Goal: Task Accomplishment & Management: Manage account settings

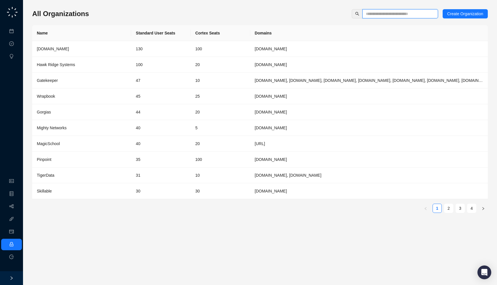
click at [370, 15] on input "text" at bounding box center [398, 14] width 64 height 6
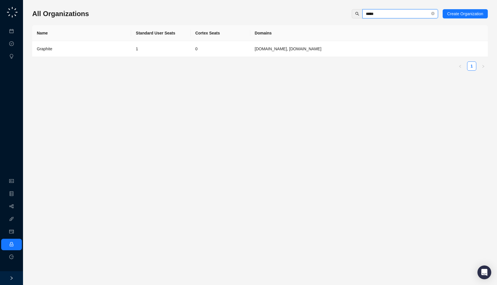
type input "*****"
click at [145, 48] on td "1" at bounding box center [160, 49] width 59 height 16
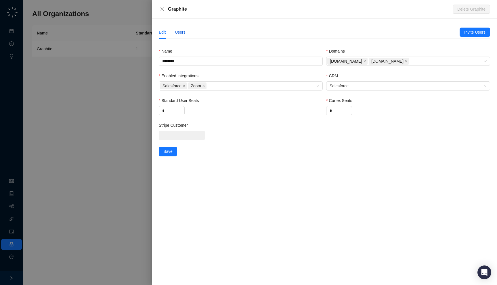
click at [181, 34] on div "Users" at bounding box center [180, 32] width 11 height 6
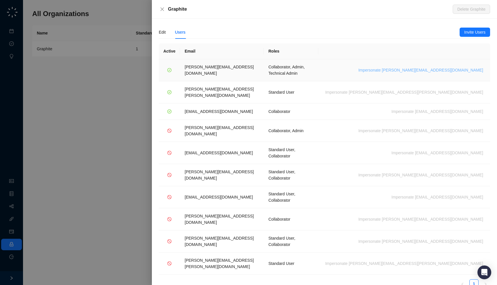
click at [451, 67] on span "Impersonate paolo.cavalli@graphitehq.com" at bounding box center [420, 70] width 125 height 6
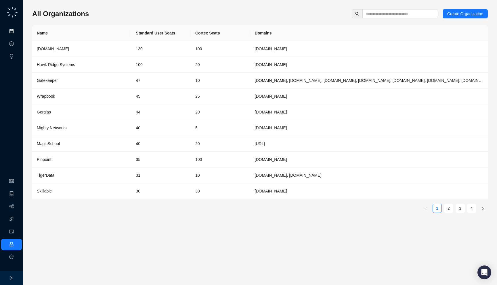
click at [17, 31] on link "Meetings & Calls" at bounding box center [32, 31] width 30 height 5
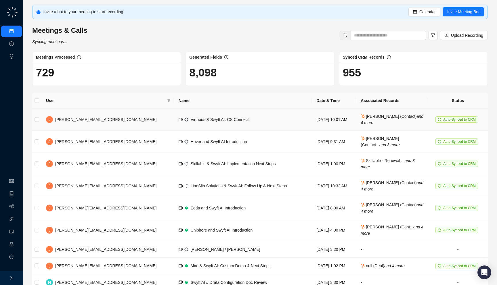
click at [260, 127] on td "Virtuous & Swyft AI: CS Connect" at bounding box center [243, 120] width 138 height 22
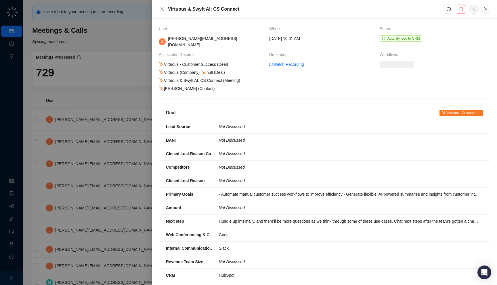
drag, startPoint x: 217, startPoint y: 84, endPoint x: 221, endPoint y: 85, distance: 4.5
click at [221, 85] on div "Virtuous - Customer Success (Deal) Virtuous (Company) null (Deal) Virtuous & Sw…" at bounding box center [211, 76] width 107 height 30
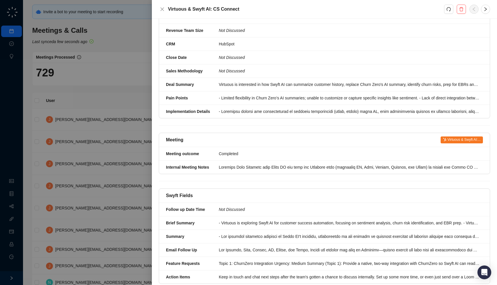
scroll to position [246, 0]
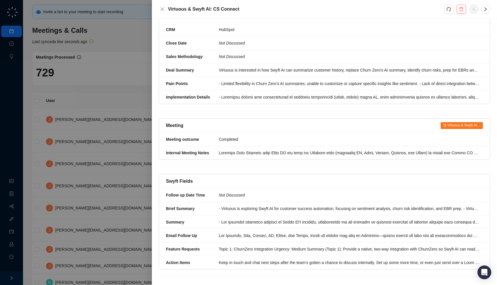
drag, startPoint x: 196, startPoint y: 176, endPoint x: 198, endPoint y: 179, distance: 3.5
click at [198, 179] on div "Swyft Fields" at bounding box center [324, 181] width 331 height 14
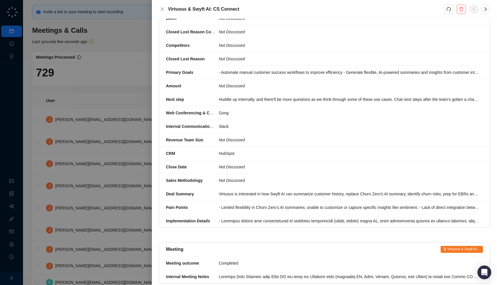
scroll to position [0, 0]
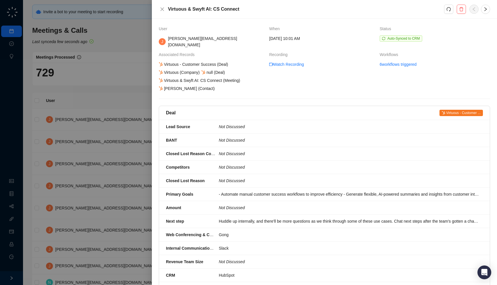
click at [127, 144] on div at bounding box center [248, 142] width 497 height 285
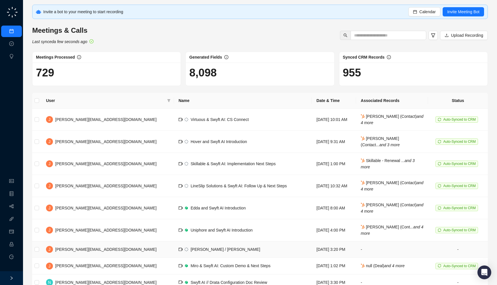
click at [205, 245] on td "Jake / Neil" at bounding box center [243, 249] width 138 height 16
click at [217, 115] on td "Virtuous & Swyft AI: CS Connect" at bounding box center [243, 120] width 138 height 22
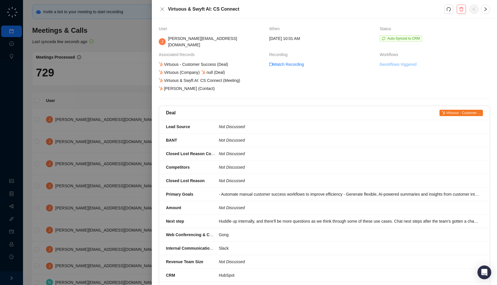
click at [389, 61] on link "6 workflows triggered" at bounding box center [397, 64] width 37 height 6
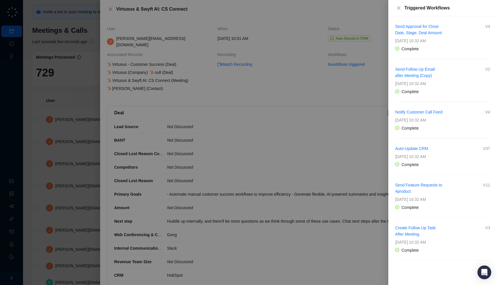
scroll to position [2, 0]
drag, startPoint x: 453, startPoint y: 168, endPoint x: 457, endPoint y: 171, distance: 5.3
click at [457, 168] on div "Auto-Update CRM V37 Thursday, 09/18/25, 10:32 AM Complete" at bounding box center [442, 156] width 95 height 22
drag, startPoint x: 455, startPoint y: 216, endPoint x: 460, endPoint y: 220, distance: 6.7
click at [460, 211] on div "Complete" at bounding box center [442, 207] width 95 height 6
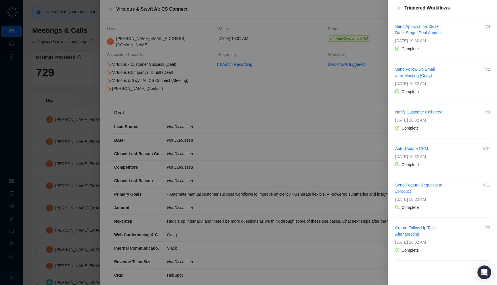
drag, startPoint x: 464, startPoint y: 263, endPoint x: 471, endPoint y: 265, distance: 7.9
click at [471, 265] on div "Create Follow Up Task After Meeting V3 Thursday, 09/18/25, 10:32 AM Complete" at bounding box center [442, 246] width 95 height 43
click at [334, 169] on div at bounding box center [248, 142] width 497 height 285
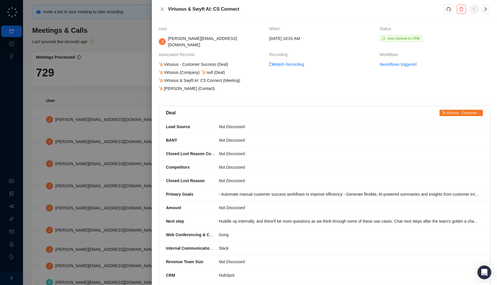
drag, startPoint x: 422, startPoint y: 43, endPoint x: 428, endPoint y: 38, distance: 7.3
click at [428, 38] on td "Auto-Synced to CRM" at bounding box center [434, 43] width 110 height 16
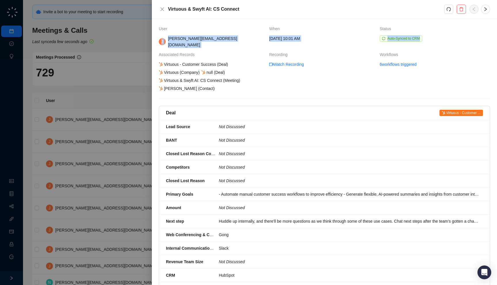
drag, startPoint x: 426, startPoint y: 34, endPoint x: 429, endPoint y: 36, distance: 4.0
click at [429, 36] on tbody "User When Status J jake@swyftai.com Thursday, 09/18/25, 10:01 AM Auto-Synced to…" at bounding box center [324, 59] width 331 height 66
click at [431, 40] on span "Auto-Synced to CRM" at bounding box center [434, 38] width 110 height 6
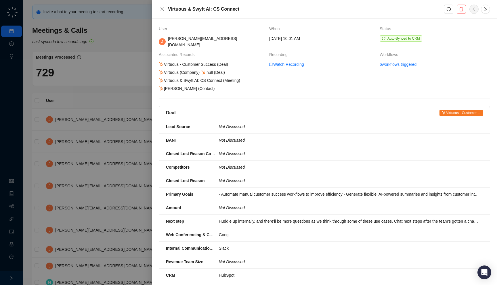
click at [123, 53] on div at bounding box center [248, 142] width 497 height 285
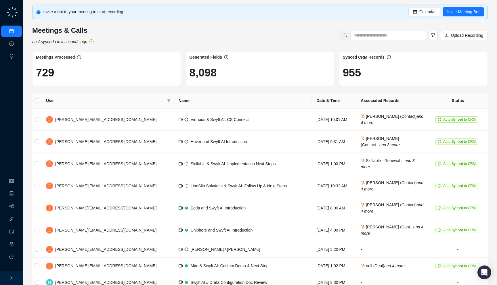
drag, startPoint x: 374, startPoint y: 70, endPoint x: 379, endPoint y: 77, distance: 8.3
click at [379, 77] on h1 "955" at bounding box center [413, 72] width 141 height 13
click at [17, 207] on link "Workflows" at bounding box center [26, 206] width 18 height 5
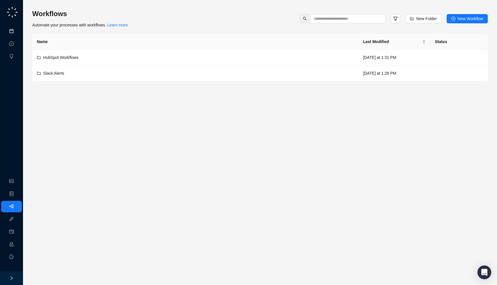
click at [17, 29] on link "Meetings & Calls" at bounding box center [32, 31] width 30 height 5
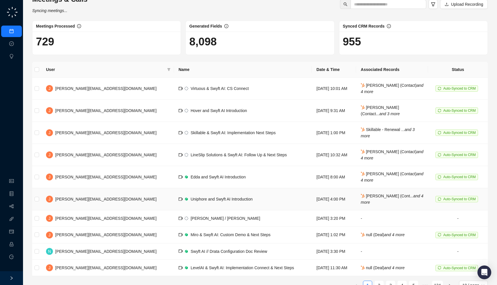
scroll to position [32, 0]
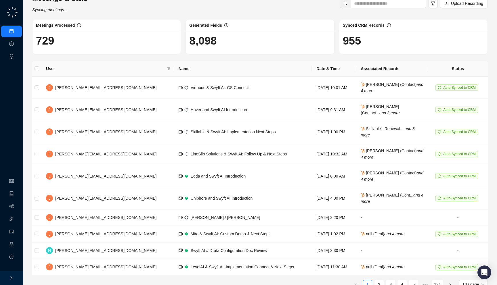
click at [9, 200] on ul "Organization Object Manager Workflows Integrations Usage & Billing Employee Log…" at bounding box center [11, 219] width 23 height 90
click at [17, 204] on link "Workflows" at bounding box center [26, 206] width 18 height 5
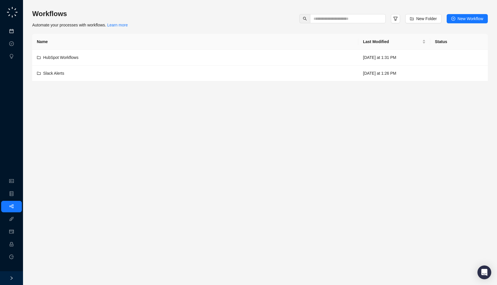
click at [17, 32] on link "Meetings & Calls" at bounding box center [32, 31] width 30 height 5
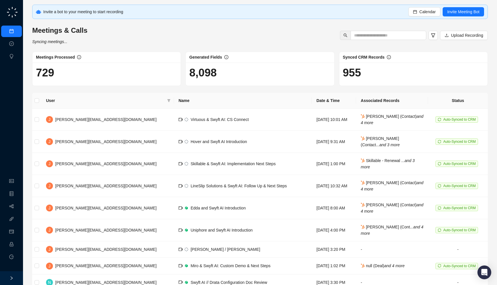
drag, startPoint x: 59, startPoint y: 105, endPoint x: 59, endPoint y: 108, distance: 2.9
click at [59, 108] on th "User" at bounding box center [107, 101] width 132 height 16
click at [70, 79] on div "729" at bounding box center [106, 74] width 148 height 23
click at [17, 205] on link "Workflows" at bounding box center [26, 206] width 18 height 5
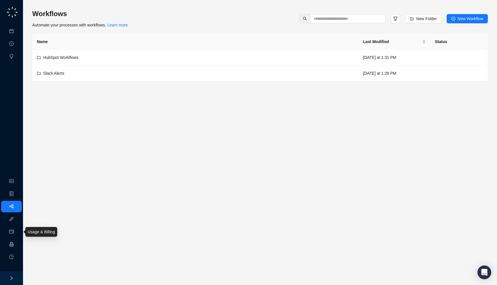
click at [17, 242] on link "Employee" at bounding box center [26, 244] width 18 height 5
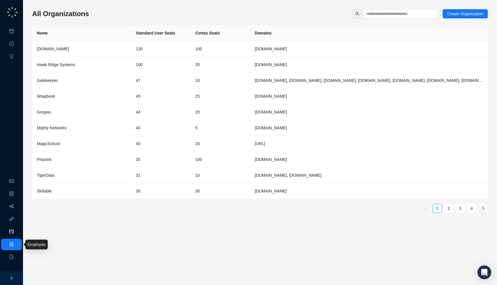
click at [17, 231] on link "Usage & Billing" at bounding box center [30, 232] width 27 height 5
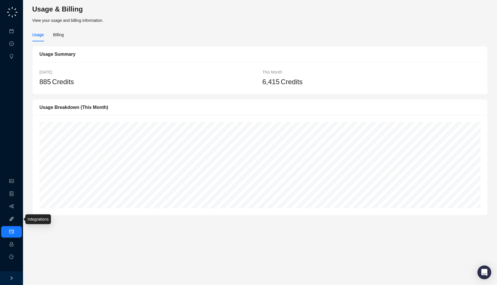
click at [17, 219] on link "Integrations" at bounding box center [27, 219] width 21 height 5
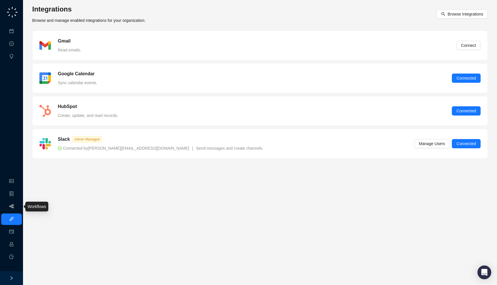
click at [17, 209] on link "Workflows" at bounding box center [26, 206] width 18 height 5
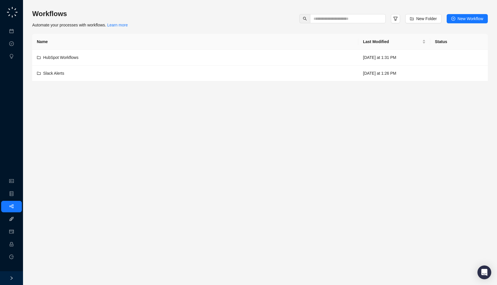
click at [17, 221] on link "Integrations" at bounding box center [27, 219] width 21 height 5
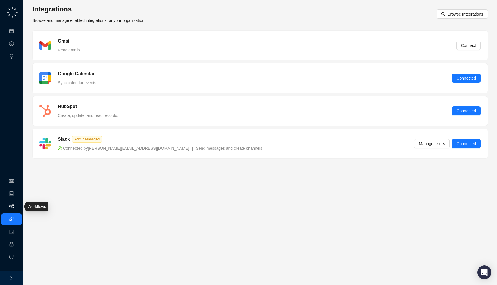
click at [17, 204] on link "Workflows" at bounding box center [26, 206] width 18 height 5
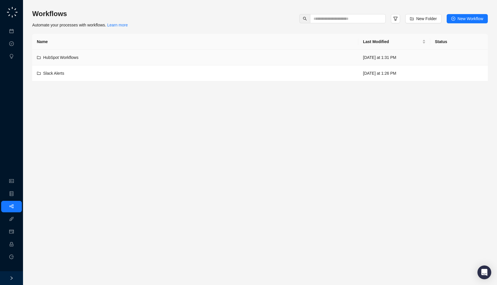
click at [179, 57] on div "HubSpot Workflows" at bounding box center [195, 57] width 317 height 6
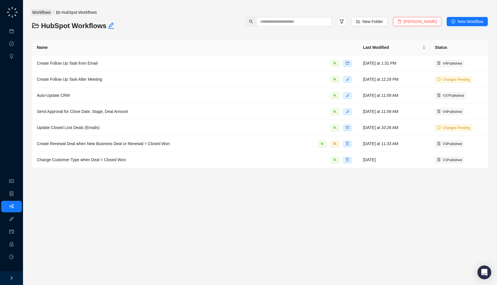
click at [48, 15] on link "Workflows" at bounding box center [41, 12] width 21 height 6
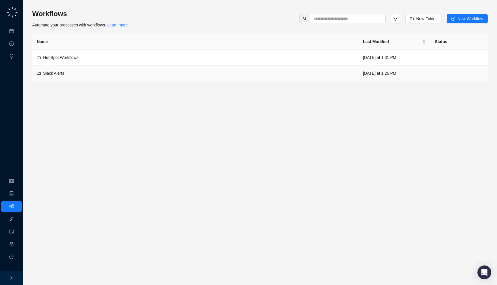
click at [104, 77] on td "Slack Alerts" at bounding box center [195, 74] width 326 height 16
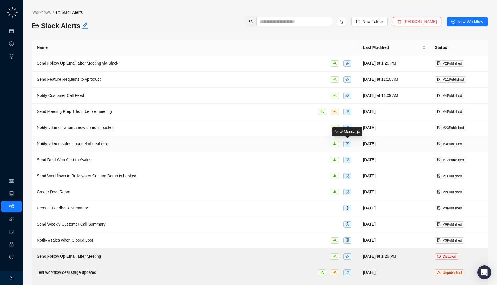
click at [290, 144] on div "Notify #demo-sales-channel of deal risks" at bounding box center [195, 144] width 317 height 7
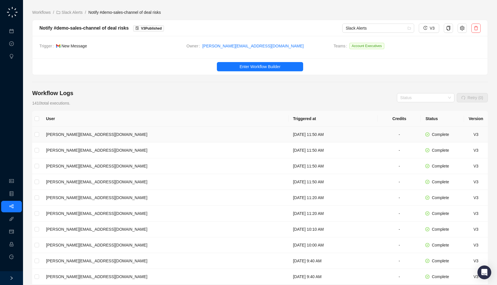
click at [288, 135] on td "Thursday, 09/18/25, 11:50 AM" at bounding box center [332, 135] width 89 height 16
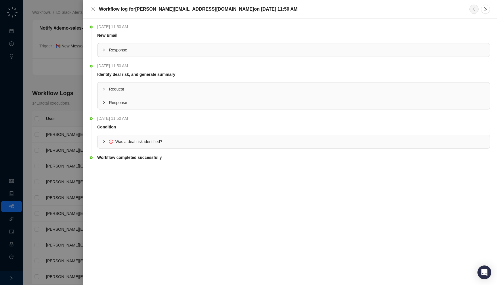
click at [223, 44] on div "Response" at bounding box center [293, 49] width 392 height 13
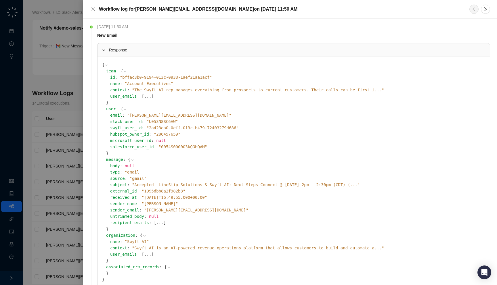
click at [222, 48] on span "Response" at bounding box center [297, 50] width 376 height 6
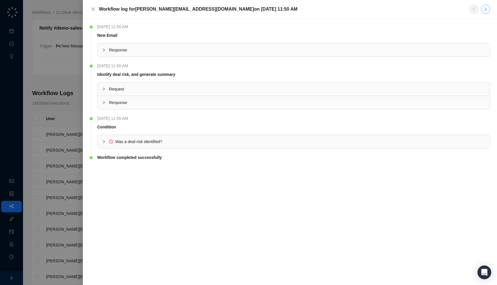
click at [485, 11] on icon "right" at bounding box center [485, 9] width 5 height 5
click at [406, 50] on span "Response" at bounding box center [297, 50] width 376 height 6
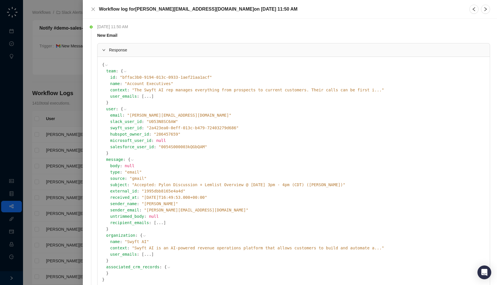
click at [406, 50] on span "Response" at bounding box center [297, 50] width 376 height 6
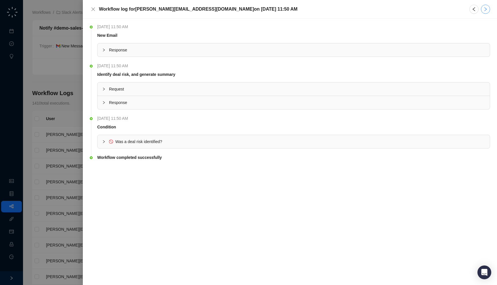
click at [484, 11] on icon "right" at bounding box center [485, 9] width 5 height 5
click at [363, 51] on span "Response" at bounding box center [297, 50] width 376 height 6
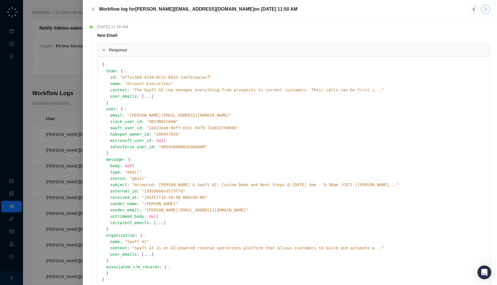
click at [488, 9] on button "button" at bounding box center [485, 9] width 9 height 9
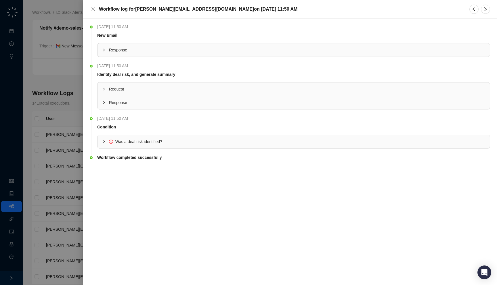
click at [443, 52] on span "Response" at bounding box center [297, 50] width 376 height 6
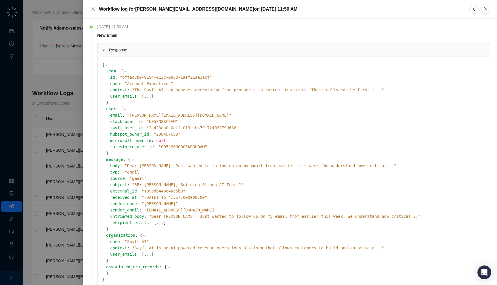
click at [234, 167] on span "" Dear Jake, Just wanted to follow up on my email from earlier this week. We un…" at bounding box center [260, 166] width 271 height 5
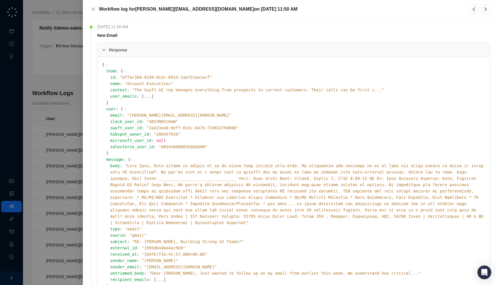
click at [233, 166] on span "" "" at bounding box center [296, 195] width 373 height 62
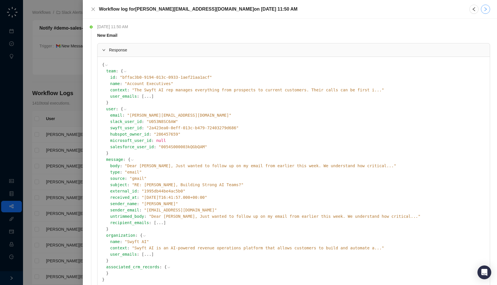
click at [487, 8] on icon "right" at bounding box center [485, 9] width 5 height 5
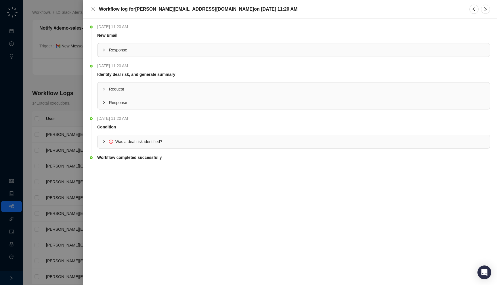
click at [274, 58] on li "Thursday, 09/18/25, 11:20 AM New Email Response" at bounding box center [290, 45] width 400 height 39
click at [272, 54] on div "Response" at bounding box center [293, 49] width 392 height 13
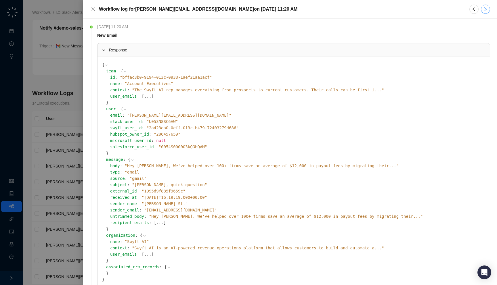
click at [486, 9] on icon "right" at bounding box center [485, 9] width 3 height 4
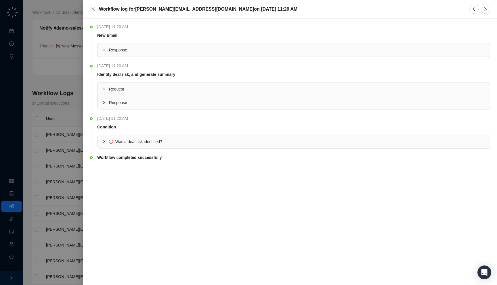
click at [433, 46] on div "Response" at bounding box center [293, 49] width 392 height 13
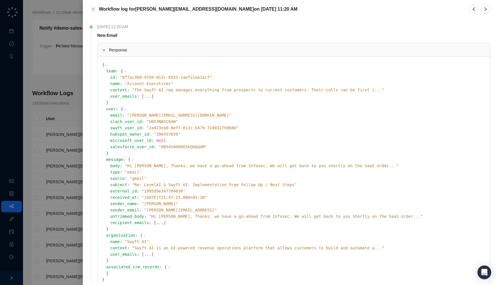
click at [60, 131] on div at bounding box center [248, 142] width 497 height 285
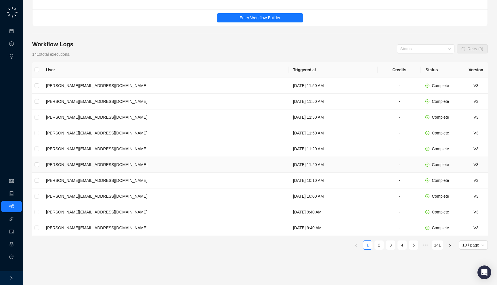
scroll to position [52, 0]
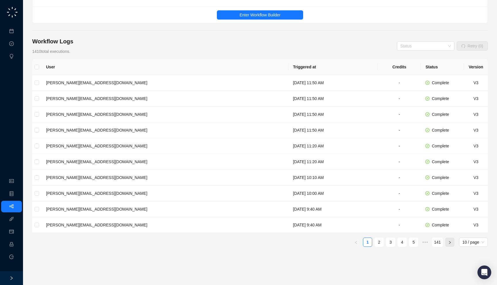
click at [451, 242] on button "button" at bounding box center [449, 242] width 9 height 9
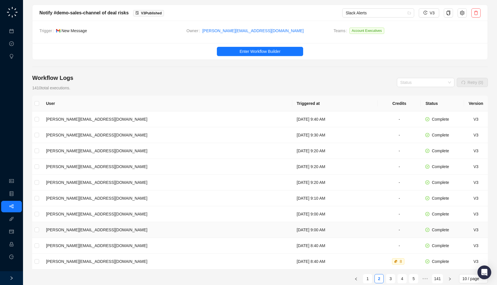
scroll to position [16, 0]
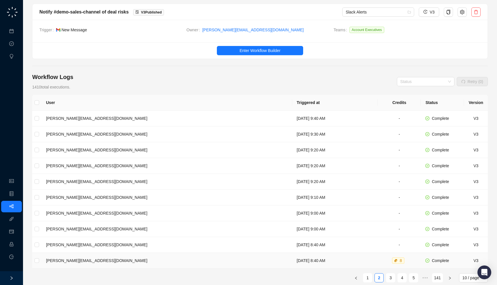
click at [324, 257] on td "Thursday, 09/18/25, 8:40 AM" at bounding box center [335, 261] width 86 height 16
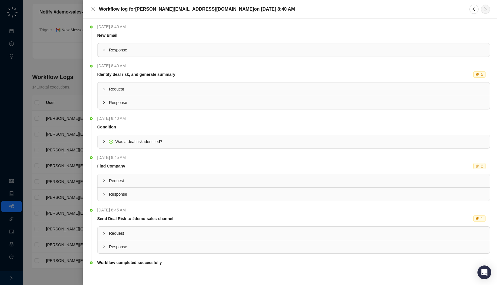
click at [190, 47] on div "Response" at bounding box center [293, 49] width 392 height 13
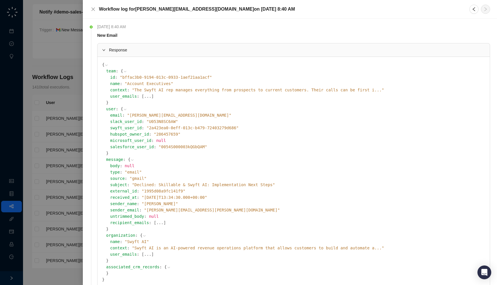
click at [63, 152] on div at bounding box center [248, 142] width 497 height 285
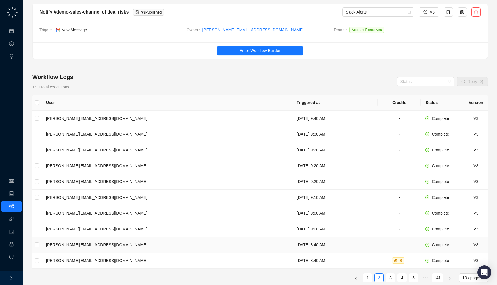
scroll to position [36, 0]
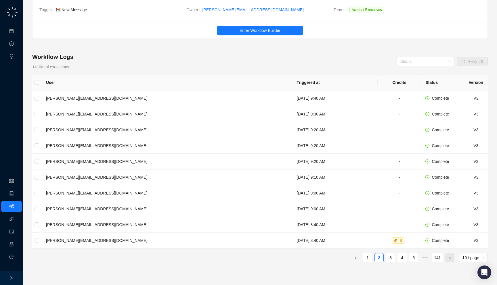
click at [447, 260] on button "button" at bounding box center [449, 257] width 9 height 9
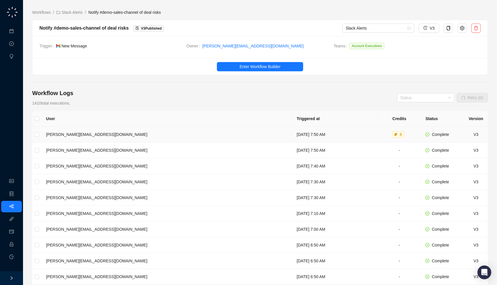
click at [342, 139] on td "Thursday, 09/18/25, 7:50 AM" at bounding box center [335, 135] width 86 height 16
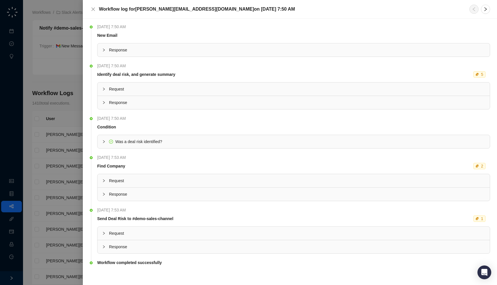
click at [221, 40] on td "New Email" at bounding box center [293, 36] width 393 height 9
click at [220, 49] on span "Response" at bounding box center [297, 50] width 376 height 6
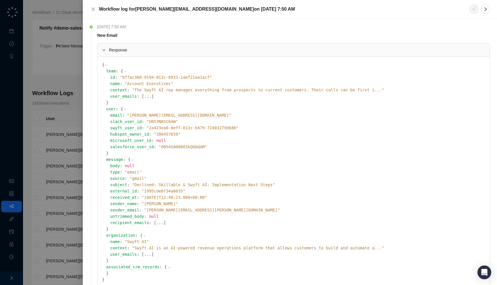
click at [220, 49] on span "Response" at bounding box center [297, 50] width 376 height 6
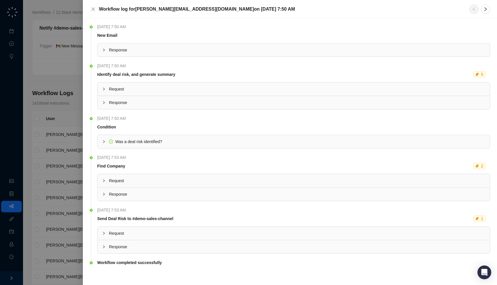
click at [63, 91] on div at bounding box center [248, 142] width 497 height 285
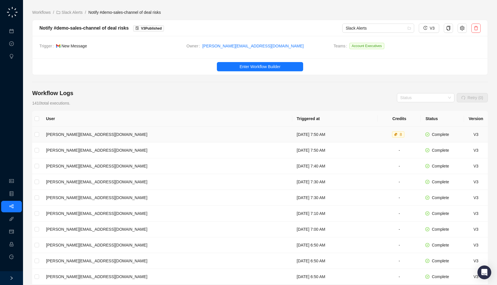
scroll to position [66, 0]
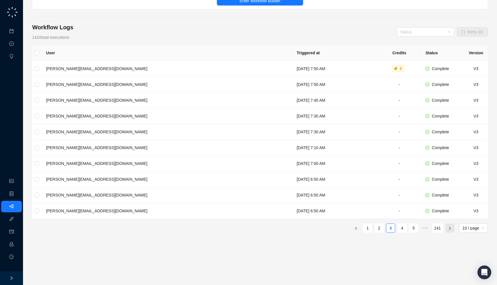
click at [448, 228] on icon "right" at bounding box center [449, 228] width 3 height 3
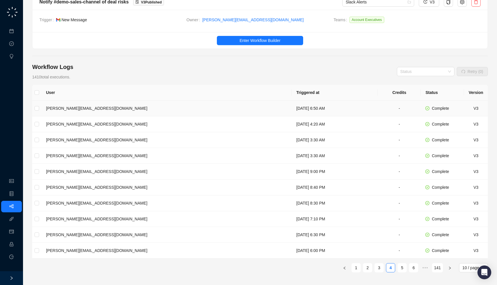
scroll to position [27, 0]
click at [448, 267] on icon "right" at bounding box center [449, 267] width 3 height 3
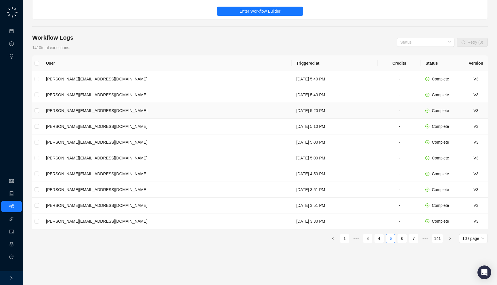
scroll to position [60, 0]
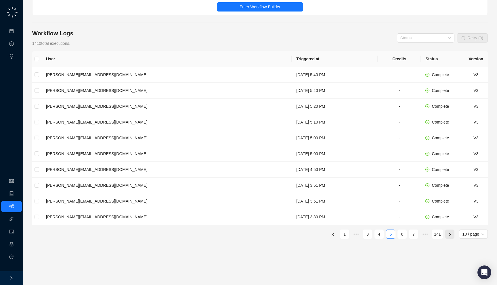
click at [452, 234] on button "button" at bounding box center [449, 234] width 9 height 9
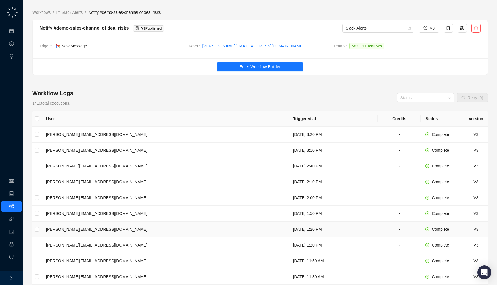
scroll to position [66, 0]
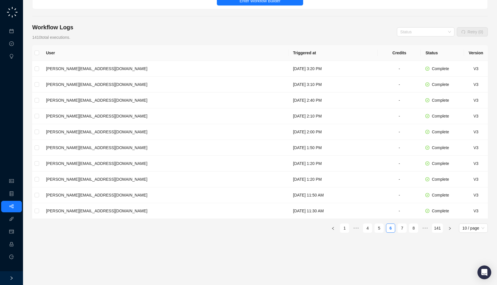
click at [451, 233] on div "User Triggered at Credits Status Version jake@swyftai.com Wednesday, 09/17/25, …" at bounding box center [259, 162] width 455 height 235
click at [451, 229] on button "button" at bounding box center [449, 228] width 9 height 9
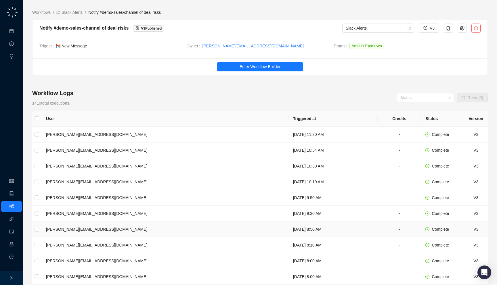
scroll to position [66, 0]
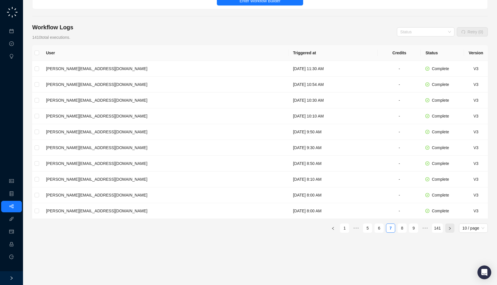
click at [450, 228] on icon "right" at bounding box center [449, 228] width 3 height 3
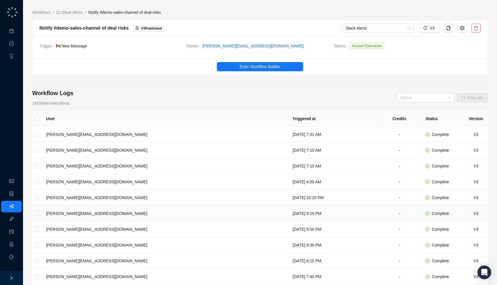
scroll to position [66, 0]
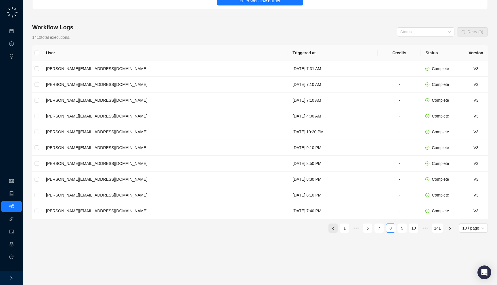
click at [332, 227] on icon "left" at bounding box center [332, 228] width 3 height 3
click at [319, 210] on td "Wednesday, 09/17/25, 8:00 AM" at bounding box center [332, 211] width 89 height 16
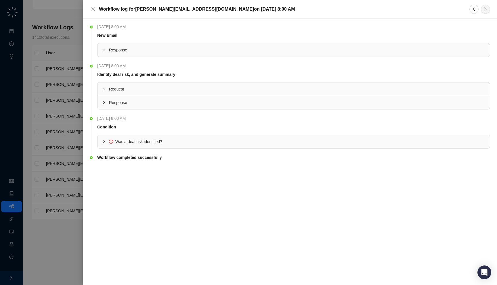
click at [295, 51] on span "Response" at bounding box center [297, 50] width 376 height 6
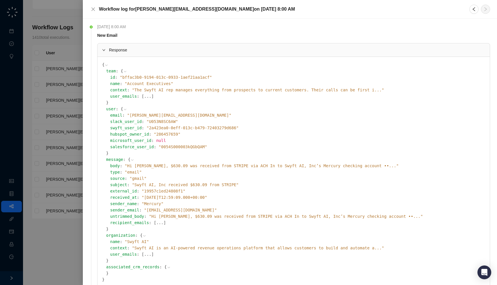
click at [295, 51] on span "Response" at bounding box center [297, 50] width 376 height 6
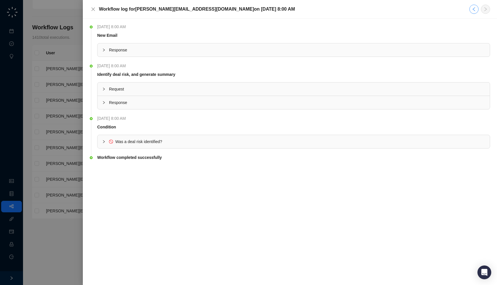
click at [475, 8] on icon "left" at bounding box center [473, 9] width 5 height 5
click at [366, 54] on div "Response" at bounding box center [293, 49] width 392 height 13
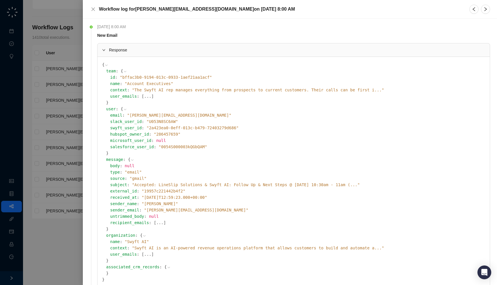
click at [366, 54] on div "Response" at bounding box center [293, 49] width 392 height 13
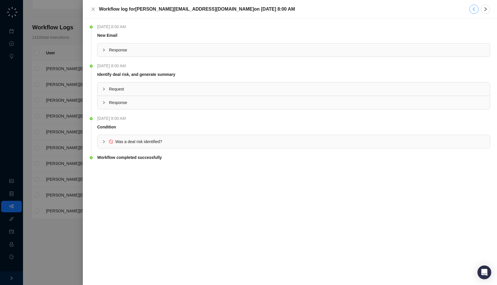
click at [477, 10] on button "button" at bounding box center [473, 9] width 9 height 9
click at [376, 55] on div "Response" at bounding box center [293, 49] width 392 height 13
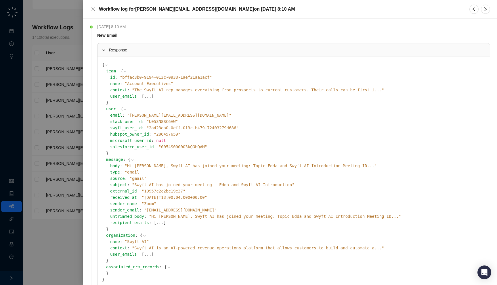
click at [376, 55] on div "Response" at bounding box center [293, 49] width 392 height 13
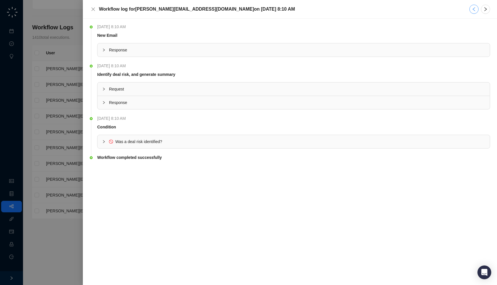
click at [472, 10] on icon "left" at bounding box center [473, 9] width 5 height 5
click at [370, 53] on span "Response" at bounding box center [297, 50] width 376 height 6
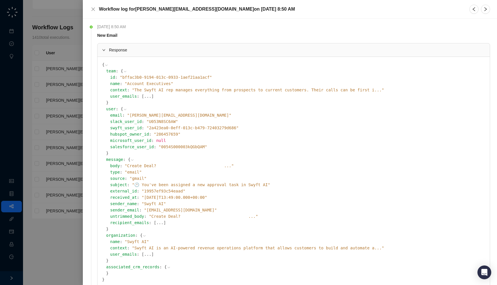
click at [370, 53] on span "Response" at bounding box center [297, 50] width 376 height 6
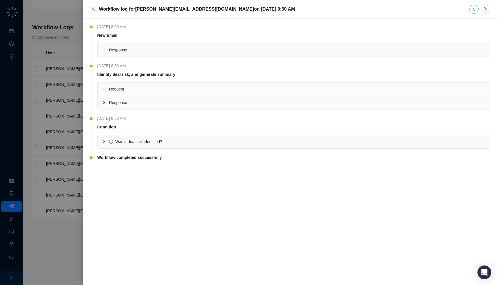
click at [473, 9] on icon "left" at bounding box center [473, 9] width 5 height 5
click at [383, 52] on span "Response" at bounding box center [297, 50] width 376 height 6
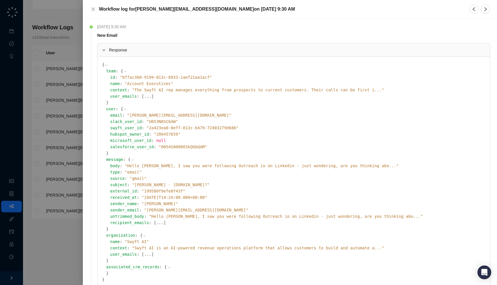
drag, startPoint x: 472, startPoint y: 8, endPoint x: 466, endPoint y: 13, distance: 8.0
click at [472, 8] on icon "left" at bounding box center [473, 9] width 5 height 5
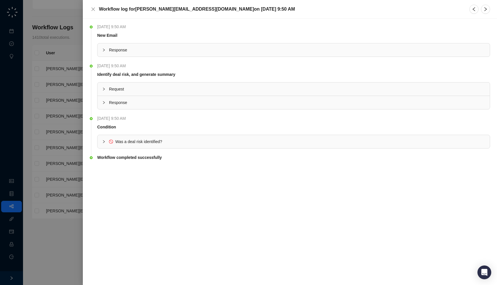
click at [443, 48] on span "Response" at bounding box center [297, 50] width 376 height 6
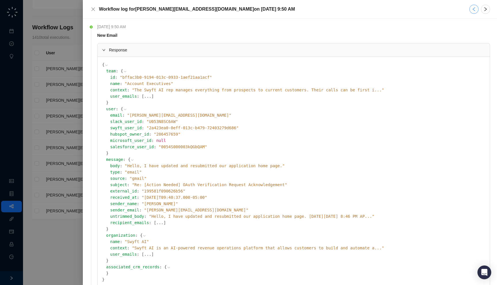
click at [475, 11] on icon "left" at bounding box center [473, 9] width 5 height 5
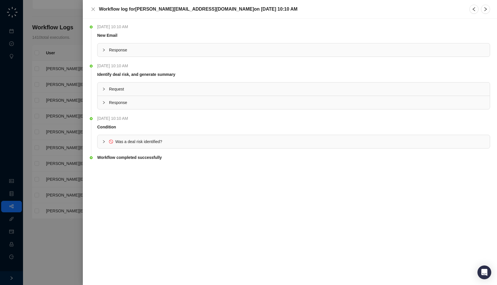
click at [416, 50] on span "Response" at bounding box center [297, 50] width 376 height 6
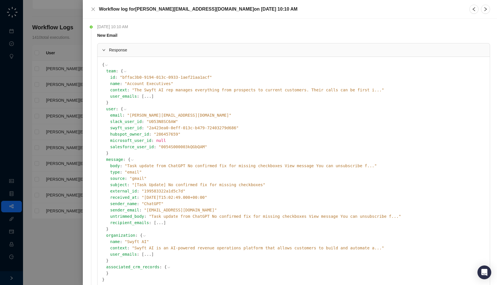
click at [467, 8] on div "Workflow log for jake@swyftai.com on Wednesday, 09/17/25, 10:10 AM" at bounding box center [294, 9] width 391 height 9
click at [474, 10] on icon "left" at bounding box center [473, 9] width 5 height 5
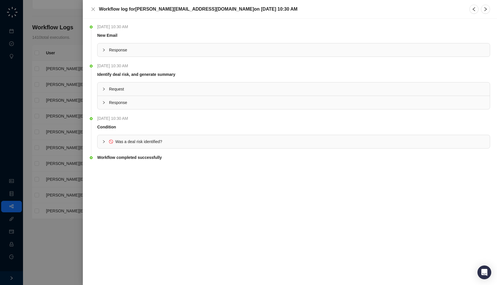
click at [401, 50] on span "Response" at bounding box center [297, 50] width 376 height 6
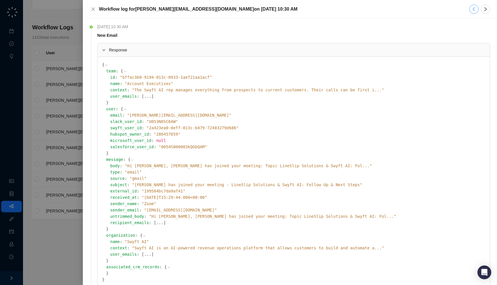
click at [474, 9] on icon "left" at bounding box center [473, 9] width 5 height 5
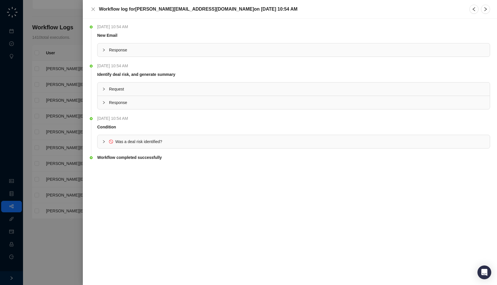
click at [389, 51] on span "Response" at bounding box center [297, 50] width 376 height 6
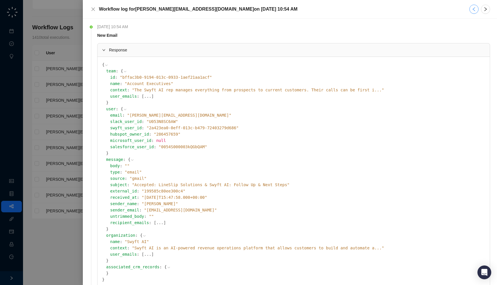
click at [470, 9] on button "button" at bounding box center [473, 9] width 9 height 9
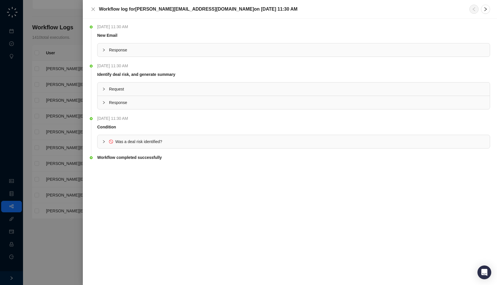
click at [364, 51] on span "Response" at bounding box center [297, 50] width 376 height 6
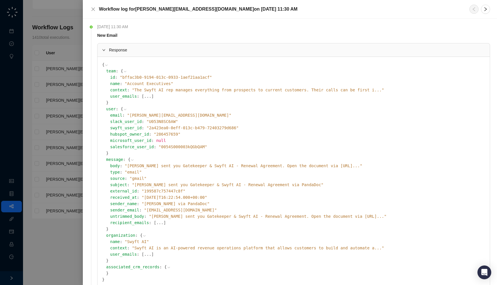
click at [167, 166] on span "" Jake Obremski sent you Gatekeeper & Swyft AI - Renewal Agreement. Open the do…" at bounding box center [243, 166] width 237 height 5
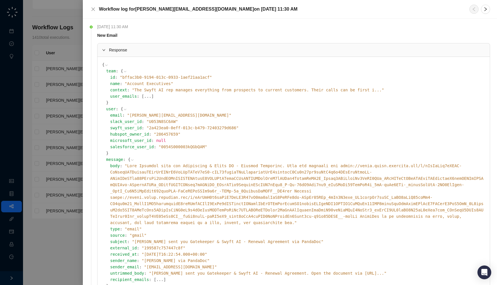
click at [174, 166] on span "" "" at bounding box center [296, 195] width 373 height 62
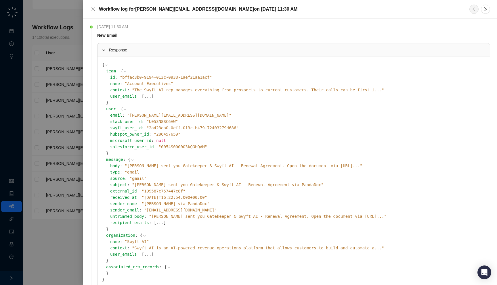
click at [50, 149] on div at bounding box center [248, 142] width 497 height 285
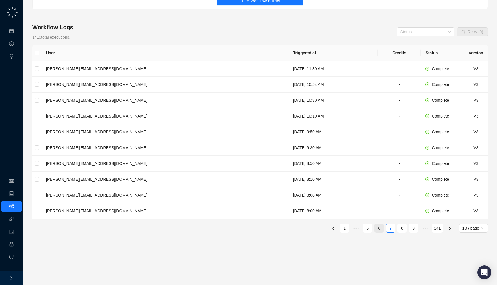
click at [378, 229] on link "6" at bounding box center [378, 228] width 9 height 9
click at [379, 230] on link "5" at bounding box center [378, 228] width 9 height 9
click at [354, 262] on div "User Triggered at Credits Status Version jake@swyftai.com Wednesday, 09/17/25, …" at bounding box center [259, 162] width 455 height 235
click at [334, 212] on td "Wednesday, 09/17/25, 3:30 PM" at bounding box center [334, 211] width 86 height 16
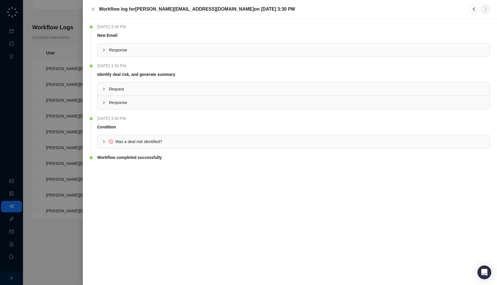
click at [381, 51] on span "Response" at bounding box center [297, 50] width 376 height 6
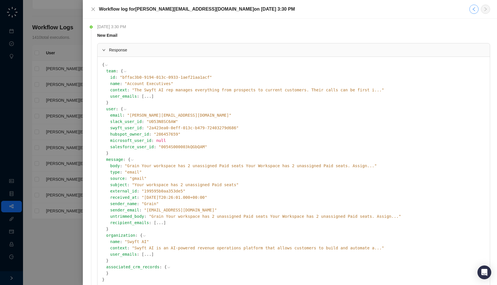
click at [474, 11] on icon "left" at bounding box center [473, 9] width 5 height 5
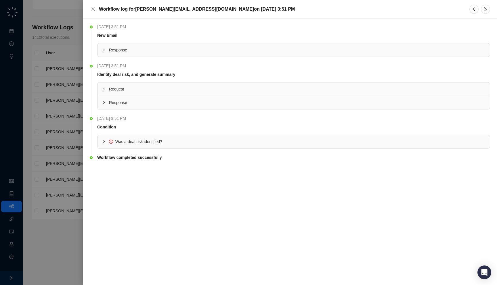
click at [454, 45] on div "Response" at bounding box center [293, 49] width 392 height 13
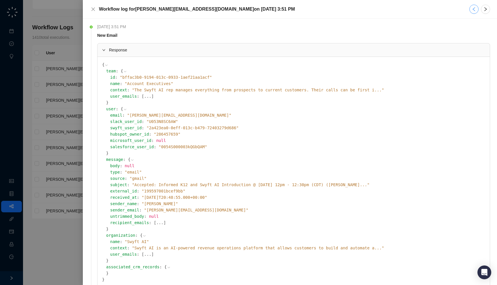
click at [474, 7] on button "button" at bounding box center [473, 9] width 9 height 9
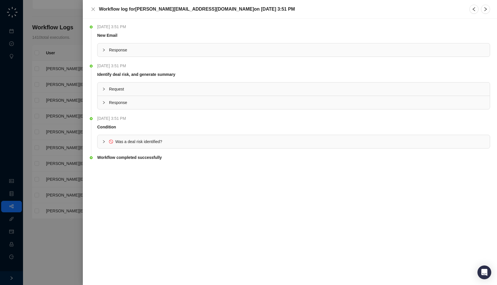
click at [459, 41] on th at bounding box center [293, 42] width 393 height 2
click at [459, 46] on div "Response" at bounding box center [293, 49] width 392 height 13
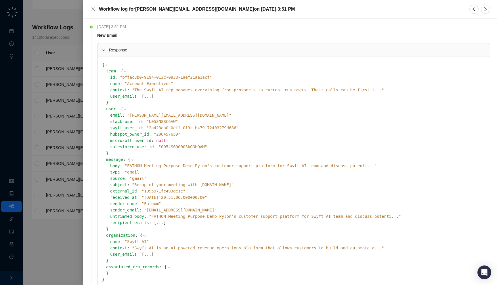
click at [175, 164] on span "" FATHOM Meeting Purpose Demo Pylon's customer support platform for Swyft AI te…" at bounding box center [251, 166] width 252 height 5
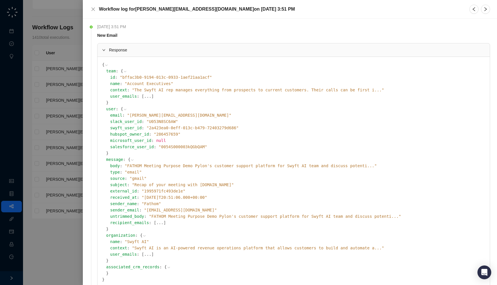
click at [181, 166] on span "" FATHOM Meeting Purpose Demo Pylon's customer support platform for Swyft AI te…" at bounding box center [251, 166] width 252 height 5
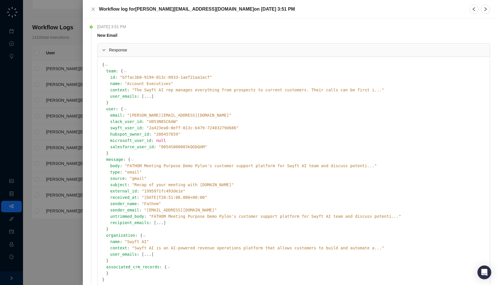
click at [469, 14] on div at bounding box center [473, 9] width 9 height 9
click at [473, 10] on icon "left" at bounding box center [473, 9] width 5 height 5
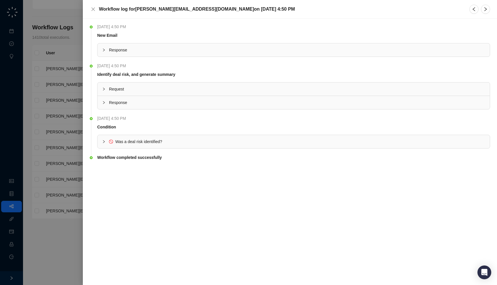
click at [427, 54] on div "Response" at bounding box center [293, 49] width 392 height 13
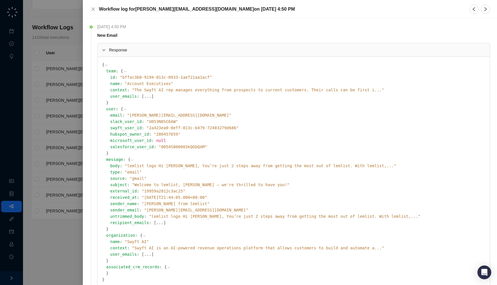
click at [233, 164] on span "" lemlist logo Hi Jake, You’re just 2 steps away from getting the most out of l…" at bounding box center [260, 166] width 271 height 5
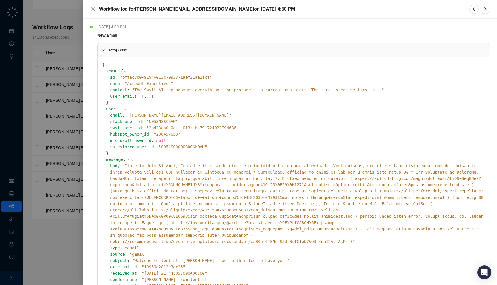
click at [65, 66] on div at bounding box center [248, 142] width 497 height 285
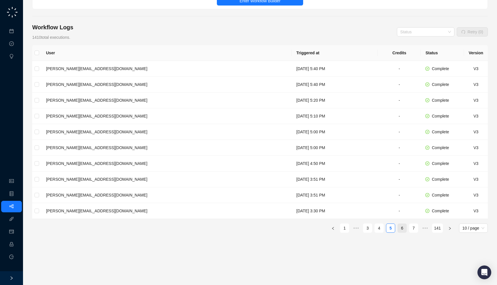
click at [403, 230] on link "6" at bounding box center [401, 228] width 9 height 9
click at [288, 129] on td "Wednesday, 09/17/25, 2:00 PM" at bounding box center [332, 132] width 89 height 16
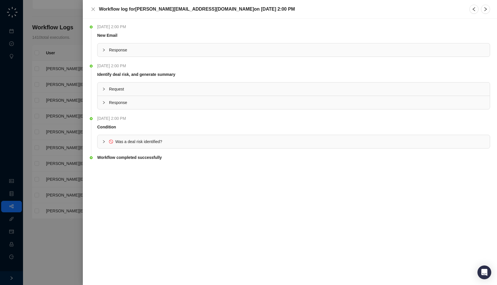
click at [176, 51] on span "Response" at bounding box center [297, 50] width 376 height 6
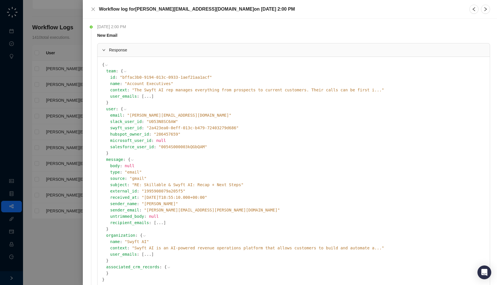
click at [166, 185] on span "" RE: Skillable & Swyft AI: Recap + Next Steps "" at bounding box center [188, 185] width 112 height 5
click at [177, 185] on span "" RE: Skillable & Swyft AI: Recap + Next Steps "" at bounding box center [188, 185] width 112 height 5
click at [477, 11] on button "button" at bounding box center [473, 9] width 9 height 9
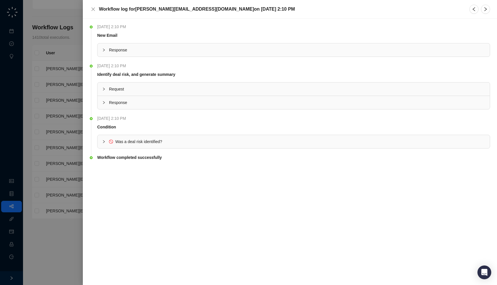
click at [413, 41] on th at bounding box center [293, 42] width 393 height 2
click at [409, 50] on span "Response" at bounding box center [297, 50] width 376 height 6
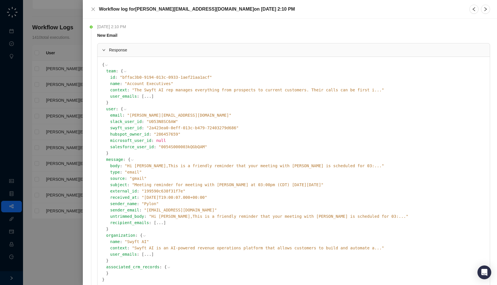
click at [66, 122] on div at bounding box center [248, 142] width 497 height 285
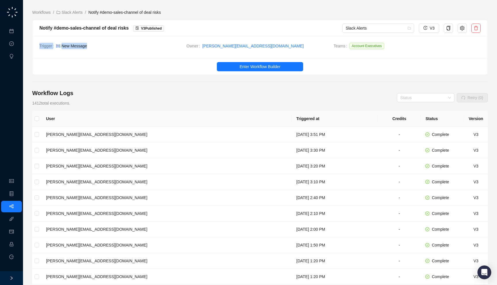
drag, startPoint x: 158, startPoint y: 57, endPoint x: 156, endPoint y: 52, distance: 5.0
click at [156, 52] on div "Trigger New Message Owner jake@swyftai.com Teams Account Executives" at bounding box center [259, 47] width 455 height 22
click at [173, 40] on div "Trigger New Message Owner jake@swyftai.com Teams Account Executives" at bounding box center [259, 47] width 455 height 22
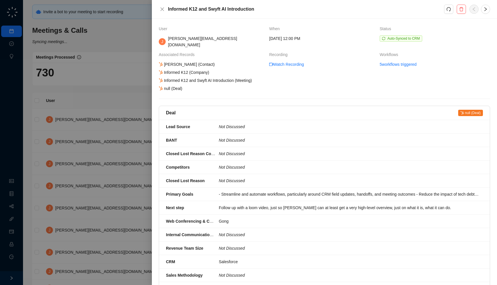
click at [285, 80] on div "User When Status J jake@swyftai.com Thursday, 09/18/25, 12:00 PM Auto-Synced to…" at bounding box center [324, 267] width 331 height 483
click at [289, 61] on link "Watch Recording" at bounding box center [286, 64] width 35 height 6
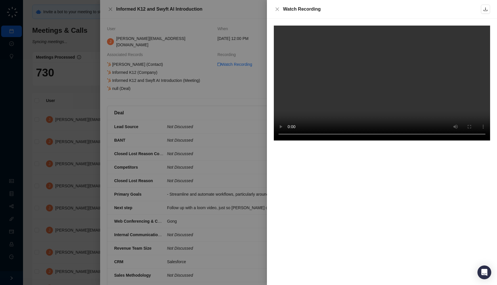
click at [206, 140] on div at bounding box center [248, 142] width 497 height 285
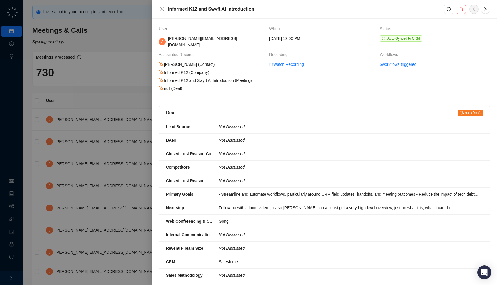
click at [108, 142] on div at bounding box center [248, 142] width 497 height 285
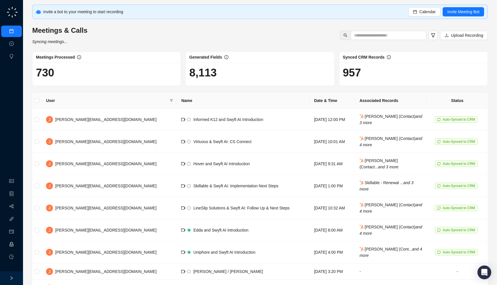
click at [17, 247] on link "Employee" at bounding box center [26, 244] width 18 height 5
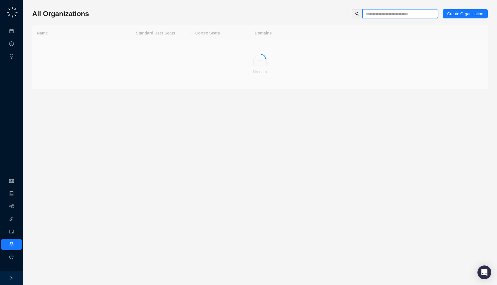
click at [395, 16] on input "text" at bounding box center [398, 14] width 64 height 6
type input "*****"
click at [132, 55] on td "40" at bounding box center [160, 49] width 59 height 16
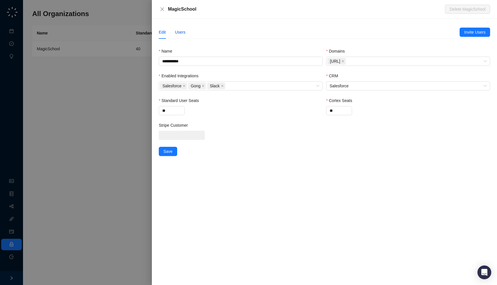
click at [183, 34] on div "Users" at bounding box center [180, 32] width 11 height 6
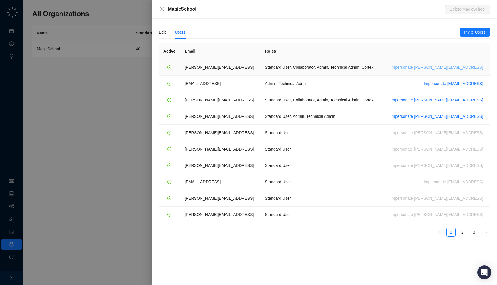
click at [441, 66] on span "Impersonate ana@magicschool.ai" at bounding box center [436, 67] width 93 height 6
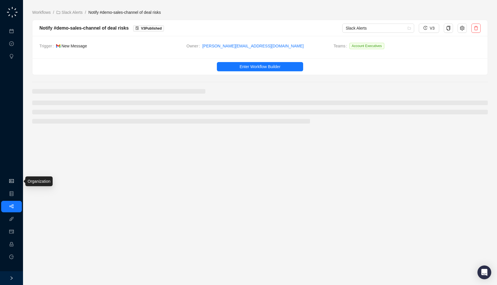
click at [17, 182] on link "Organization" at bounding box center [28, 181] width 23 height 5
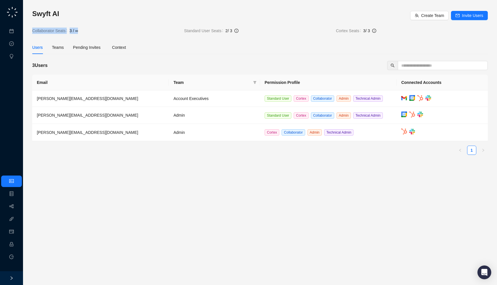
drag, startPoint x: 140, startPoint y: 35, endPoint x: 138, endPoint y: 32, distance: 3.5
click at [138, 32] on div "Swyft AI Create Team Invite Users Collaborator Seats 3 / ∞ Standard User Seats …" at bounding box center [259, 84] width 455 height 150
click at [137, 25] on div "Swyft AI Create Team Invite Users Collaborator Seats 3 / ∞ Standard User Seats …" at bounding box center [259, 21] width 455 height 25
drag, startPoint x: 126, startPoint y: 33, endPoint x: 121, endPoint y: 34, distance: 4.7
click at [121, 34] on div "Swyft AI Create Team Invite Users Collaborator Seats 3 / ∞ Standard User Seats …" at bounding box center [259, 84] width 455 height 150
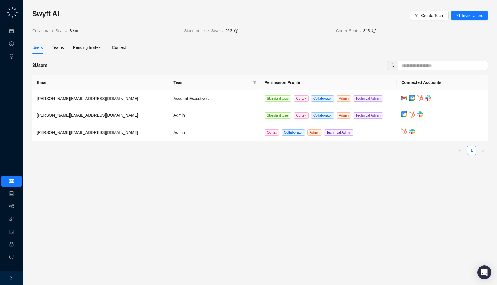
click at [139, 38] on div "Swyft AI Create Team Invite Users Collaborator Seats 3 / ∞ Standard User Seats …" at bounding box center [259, 84] width 455 height 150
click at [17, 46] on link "Approval Tasks" at bounding box center [30, 44] width 27 height 5
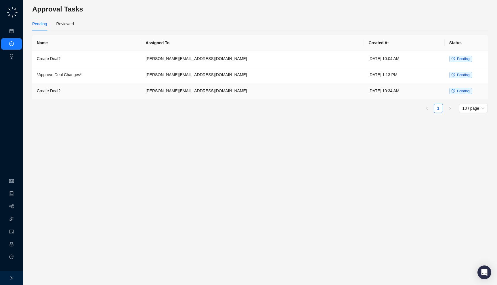
click at [105, 84] on td "Create Deal?" at bounding box center [86, 91] width 109 height 16
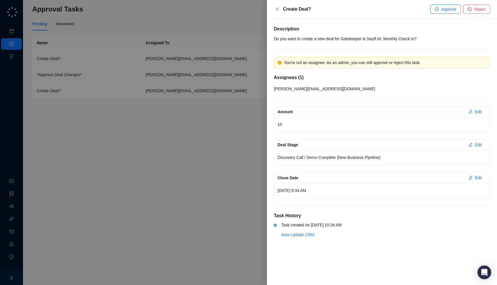
click at [90, 97] on div at bounding box center [248, 142] width 497 height 285
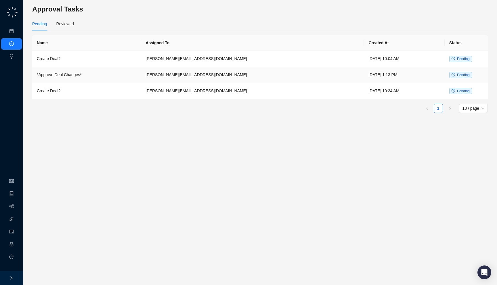
click at [93, 74] on td "*Approve Deal Changes*" at bounding box center [86, 75] width 109 height 16
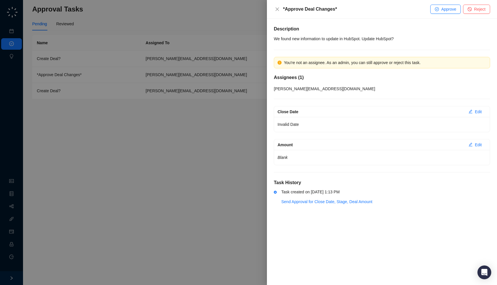
click at [93, 74] on div at bounding box center [248, 142] width 497 height 285
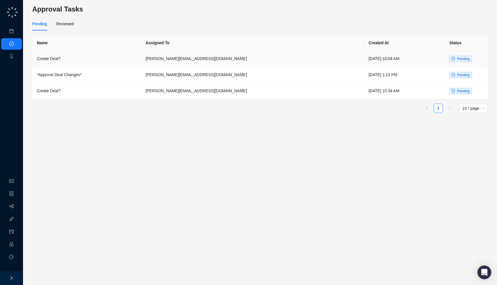
click at [92, 62] on td "Create Deal?" at bounding box center [86, 59] width 109 height 16
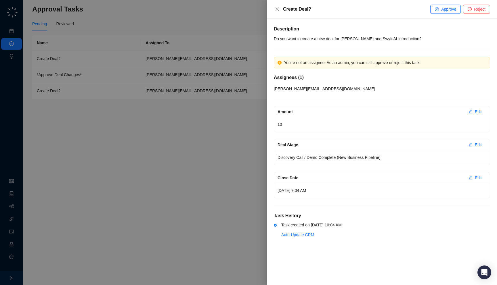
click at [93, 62] on div at bounding box center [248, 142] width 497 height 285
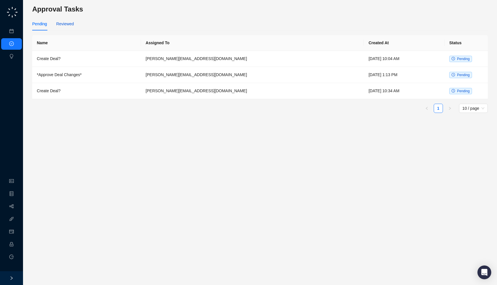
click at [69, 25] on div "Reviewed" at bounding box center [65, 24] width 18 height 6
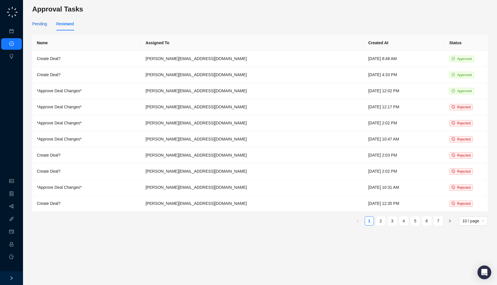
click at [43, 25] on div "Pending" at bounding box center [39, 24] width 15 height 6
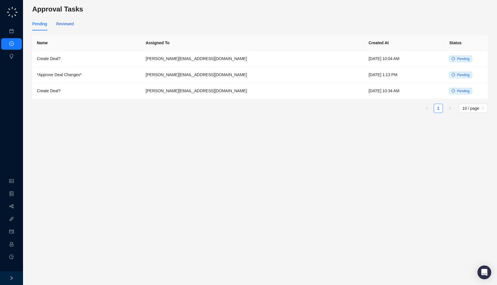
click at [66, 21] on div "Reviewed" at bounding box center [65, 24] width 18 height 6
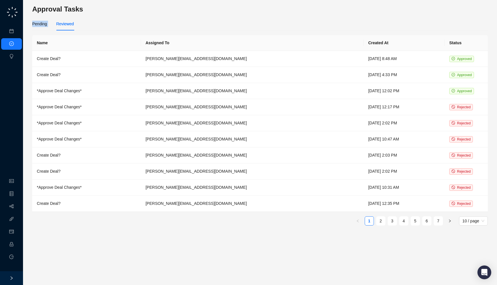
drag, startPoint x: 94, startPoint y: 15, endPoint x: 92, endPoint y: 11, distance: 4.8
click at [92, 11] on main "Approval Tasks Pending Reviewed Name Assigned To Created At Status Create Deal?…" at bounding box center [259, 143] width 455 height 276
click at [196, 31] on div "Pending Reviewed" at bounding box center [259, 26] width 455 height 18
click at [36, 20] on div "Pending" at bounding box center [39, 23] width 15 height 13
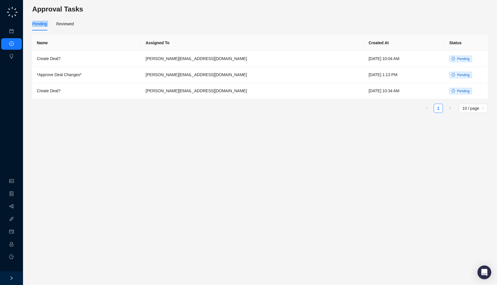
drag, startPoint x: 104, startPoint y: 11, endPoint x: 99, endPoint y: 16, distance: 6.3
click at [99, 16] on main "Approval Tasks Pending Reviewed Name Assigned To Created At Status Create Deal?…" at bounding box center [259, 143] width 455 height 276
click at [99, 7] on h3 "Approval Tasks" at bounding box center [259, 9] width 455 height 9
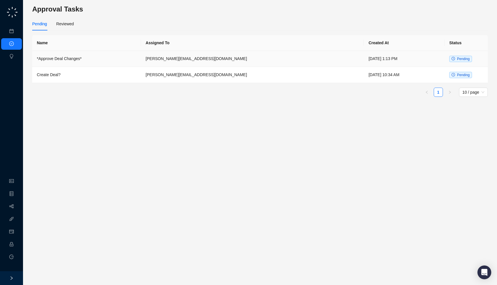
click at [141, 59] on td "*Approve Deal Changes*" at bounding box center [86, 59] width 109 height 16
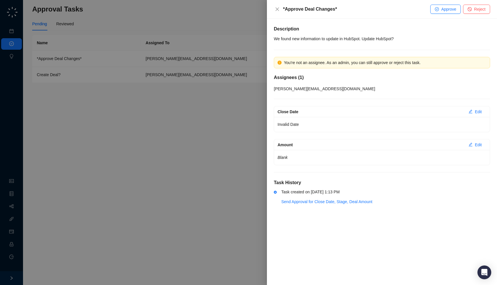
drag, startPoint x: 305, startPoint y: 133, endPoint x: 310, endPoint y: 137, distance: 6.6
click at [310, 137] on div "Close Date Edit Invalid Date Amount Edit Blank" at bounding box center [382, 135] width 216 height 59
drag, startPoint x: 307, startPoint y: 130, endPoint x: 314, endPoint y: 136, distance: 9.4
click at [314, 136] on div "Close Date Edit Invalid Date Amount Edit Blank" at bounding box center [382, 135] width 216 height 59
click at [309, 202] on link "Send Approval for Close Date, Stage, Deal Amount" at bounding box center [326, 201] width 91 height 5
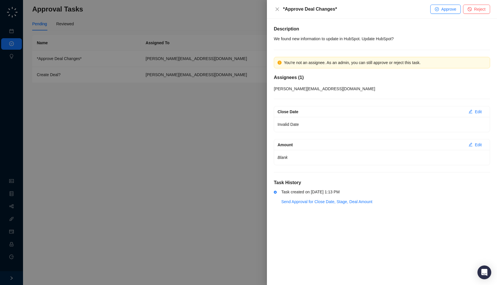
click at [239, 127] on div at bounding box center [248, 142] width 497 height 285
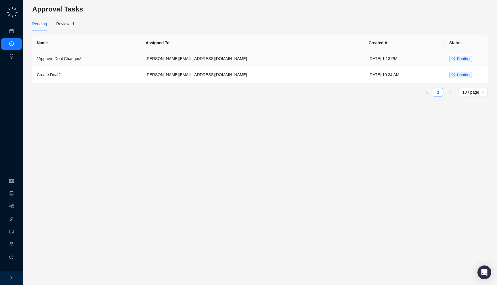
click at [199, 61] on td "[PERSON_NAME][EMAIL_ADDRESS][DOMAIN_NAME]" at bounding box center [252, 59] width 223 height 16
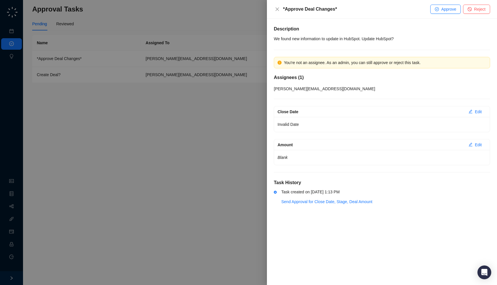
click at [199, 61] on div at bounding box center [248, 142] width 497 height 285
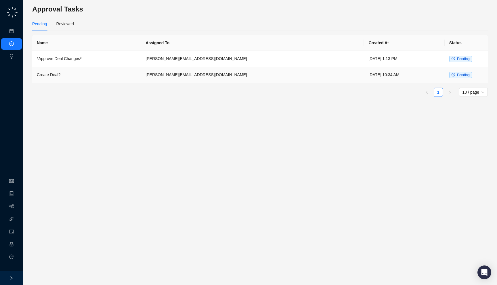
click at [193, 72] on td "[PERSON_NAME][EMAIL_ADDRESS][DOMAIN_NAME]" at bounding box center [252, 75] width 223 height 16
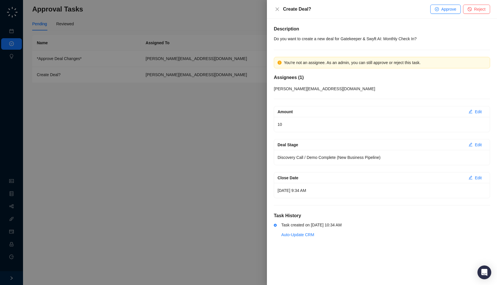
drag, startPoint x: 331, startPoint y: 126, endPoint x: 331, endPoint y: 130, distance: 3.8
click at [331, 130] on div "10" at bounding box center [382, 124] width 216 height 15
click at [199, 113] on div at bounding box center [248, 142] width 497 height 285
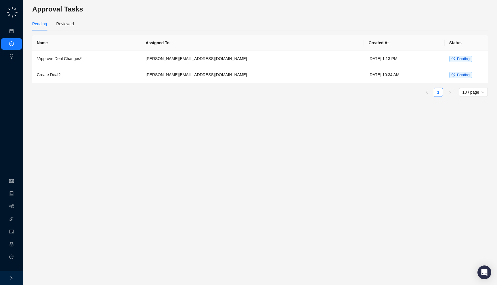
click at [183, 43] on th "Assigned To" at bounding box center [252, 43] width 223 height 16
click at [183, 54] on td "[PERSON_NAME][EMAIL_ADDRESS][DOMAIN_NAME]" at bounding box center [252, 59] width 223 height 16
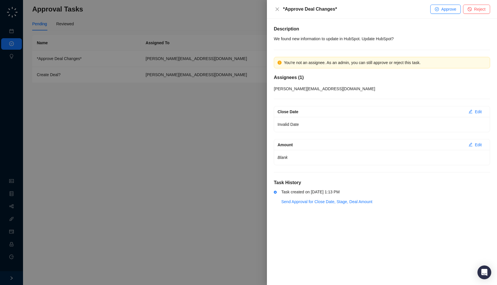
drag, startPoint x: 314, startPoint y: 160, endPoint x: 323, endPoint y: 161, distance: 9.5
click at [323, 161] on p "Blank" at bounding box center [381, 157] width 209 height 8
drag, startPoint x: 305, startPoint y: 124, endPoint x: 324, endPoint y: 155, distance: 37.2
click at [324, 155] on div "Close Date Edit Invalid Date Amount Edit Blank" at bounding box center [382, 135] width 216 height 59
drag, startPoint x: 318, startPoint y: 145, endPoint x: 315, endPoint y: 130, distance: 15.3
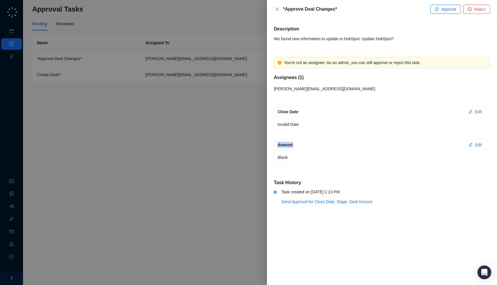
click at [315, 130] on div "Close Date Edit Invalid Date Amount Edit Blank" at bounding box center [382, 135] width 216 height 59
click at [312, 133] on div "Close Date Edit Invalid Date Amount Edit Blank" at bounding box center [382, 135] width 216 height 59
click at [334, 86] on div "[PERSON_NAME][EMAIL_ADDRESS][DOMAIN_NAME]" at bounding box center [382, 89] width 216 height 6
click at [286, 65] on div "You're not an assignee. As an admin, you can still approve or reject this task." at bounding box center [385, 62] width 202 height 6
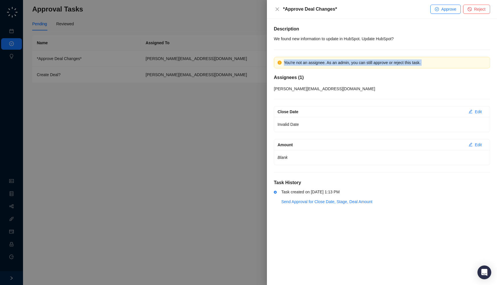
click at [286, 65] on div "You're not an assignee. As an admin, you can still approve or reject this task." at bounding box center [385, 62] width 202 height 6
click at [295, 65] on div "You're not an assignee. As an admin, you can still approve or reject this task." at bounding box center [385, 62] width 202 height 6
click at [118, 143] on div at bounding box center [248, 142] width 497 height 285
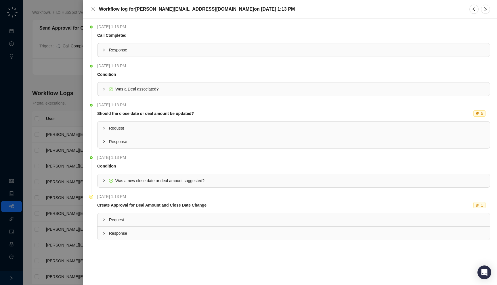
click at [207, 233] on span "Response" at bounding box center [297, 233] width 376 height 6
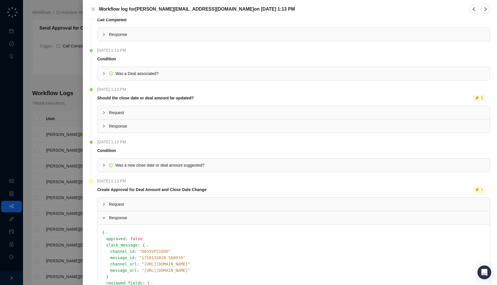
scroll to position [22, 0]
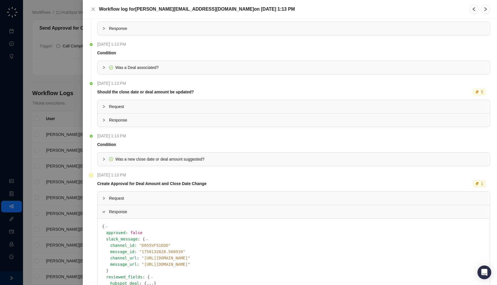
click at [184, 203] on div "Request" at bounding box center [293, 198] width 392 height 13
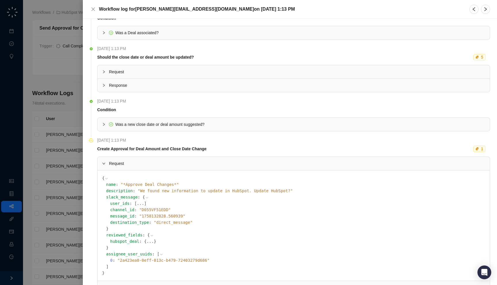
scroll to position [57, 0]
click at [146, 242] on button "..." at bounding box center [149, 241] width 7 height 6
click at [147, 241] on icon at bounding box center [148, 241] width 2 height 1
click at [146, 241] on button "..." at bounding box center [149, 241] width 7 height 6
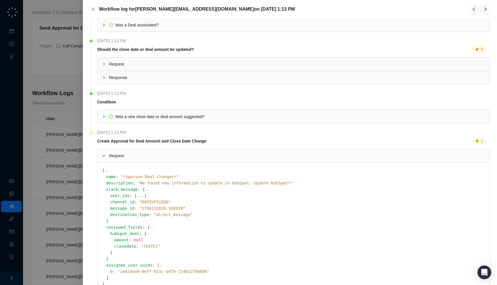
click at [122, 245] on span "closedate" at bounding box center [125, 246] width 22 height 5
click at [124, 245] on span "closedate" at bounding box center [125, 246] width 22 height 5
drag, startPoint x: 116, startPoint y: 255, endPoint x: 123, endPoint y: 258, distance: 6.8
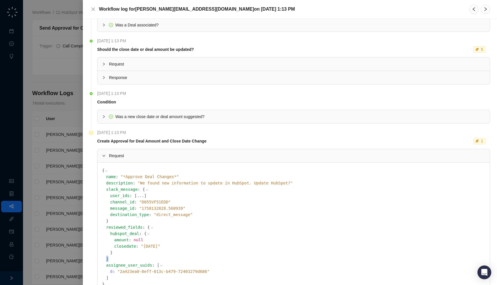
click at [123, 258] on div "reviewed_fields : { hubspot_deal : { amount : null closedate : " [DATE] " } }" at bounding box center [295, 243] width 379 height 38
